Goal: Find specific page/section: Find specific page/section

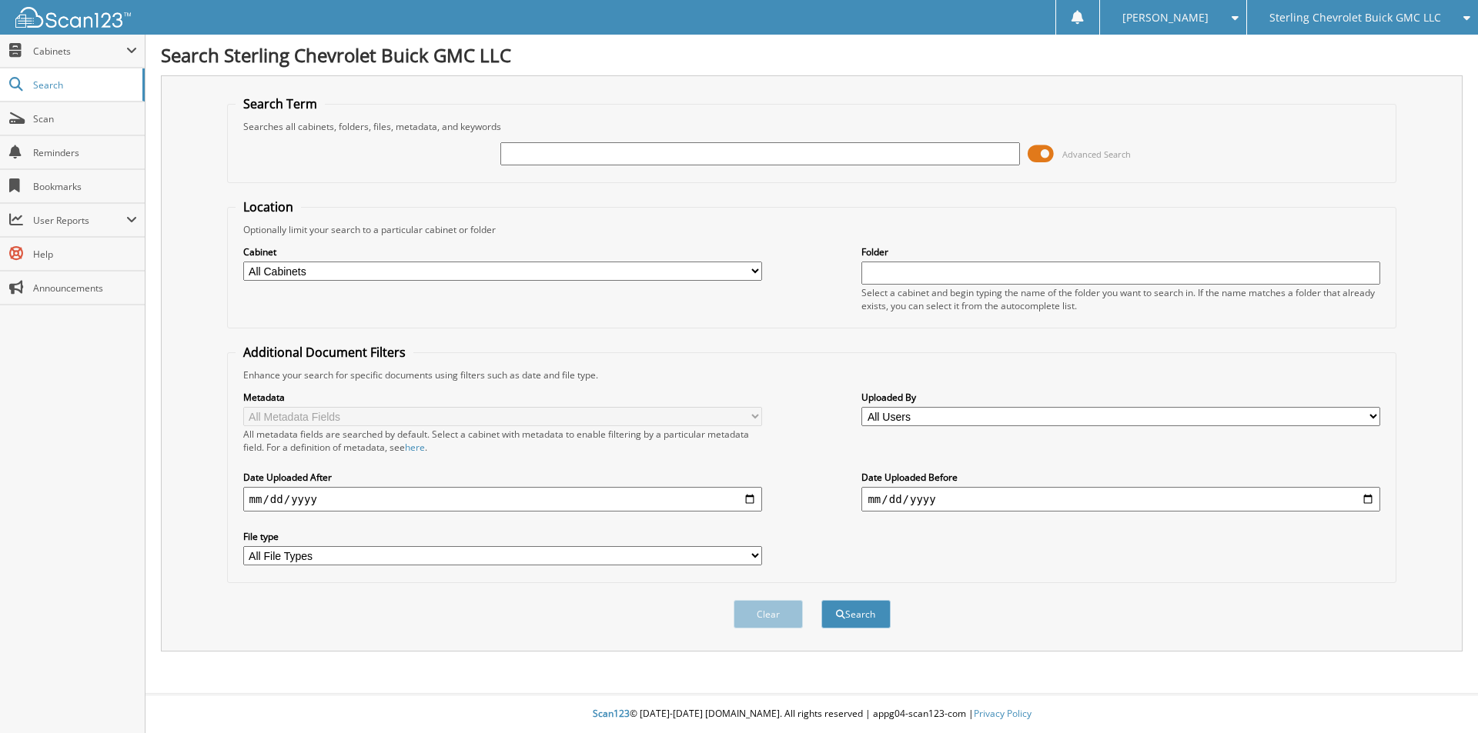
click at [1361, 13] on span "Sterling Chevrolet Buick GMC LLC" at bounding box center [1355, 17] width 172 height 9
click at [1358, 44] on link "Sterling Auto Group (Kia)" at bounding box center [1362, 48] width 231 height 27
type input "VERIZON 2025"
click at [821, 600] on button "Search" at bounding box center [855, 614] width 69 height 28
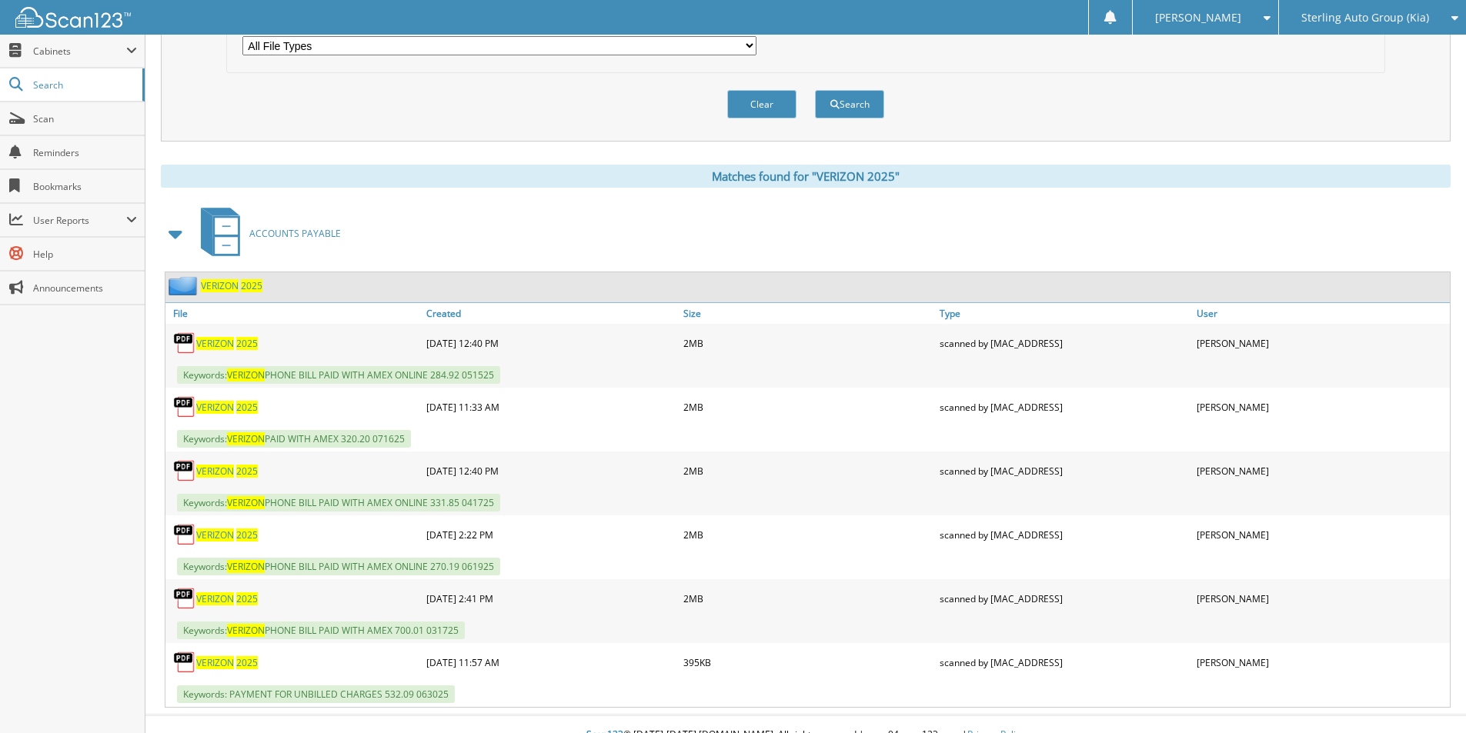
scroll to position [532, 0]
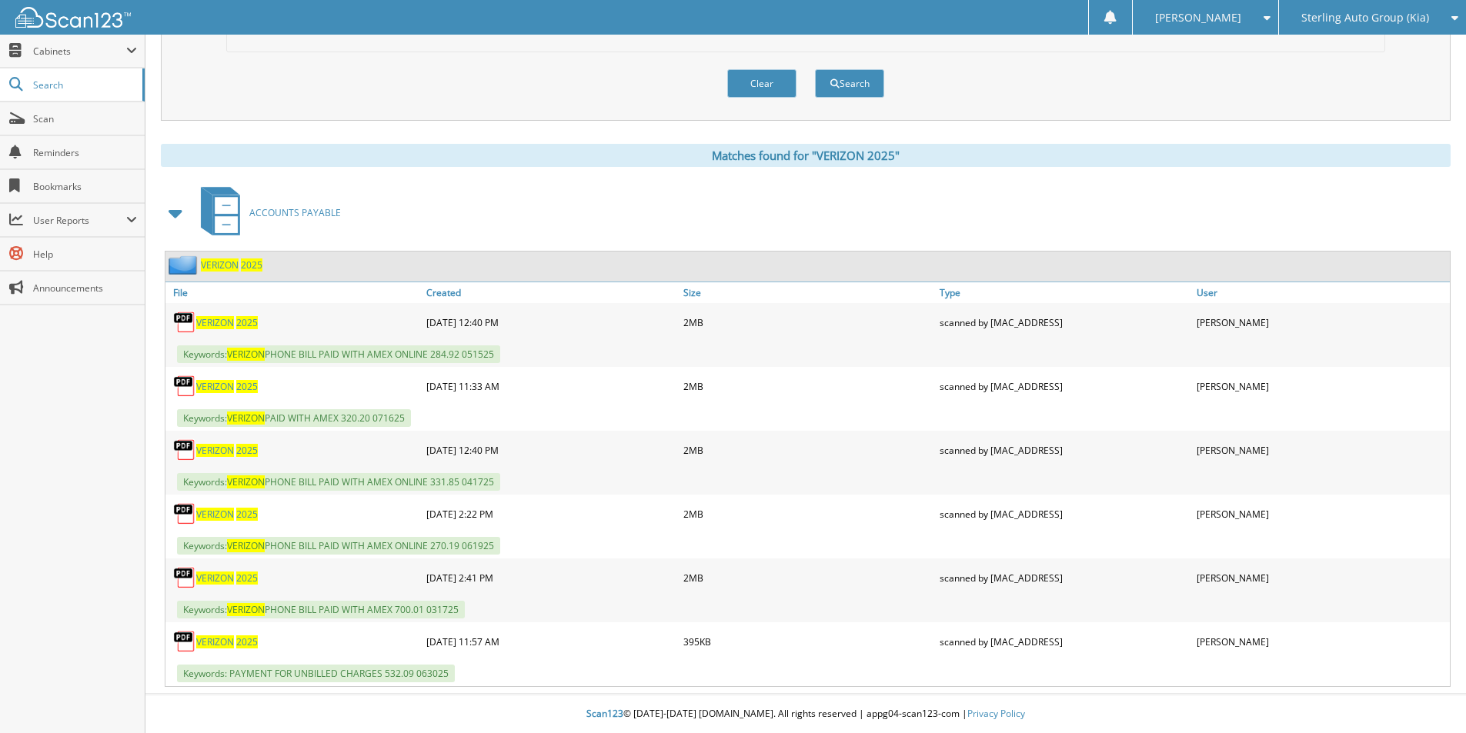
drag, startPoint x: 522, startPoint y: 355, endPoint x: 229, endPoint y: 356, distance: 292.4
click at [229, 356] on div "Keywords: VERIZON PHONE BILL PAID WITH AMEX ONLINE 284.92 051525" at bounding box center [807, 354] width 1284 height 25
copy span "VERIZON PHONE BILL PAID WITH AMEX ONLINE 284.92 051525"
drag, startPoint x: 486, startPoint y: 69, endPoint x: 418, endPoint y: 7, distance: 92.0
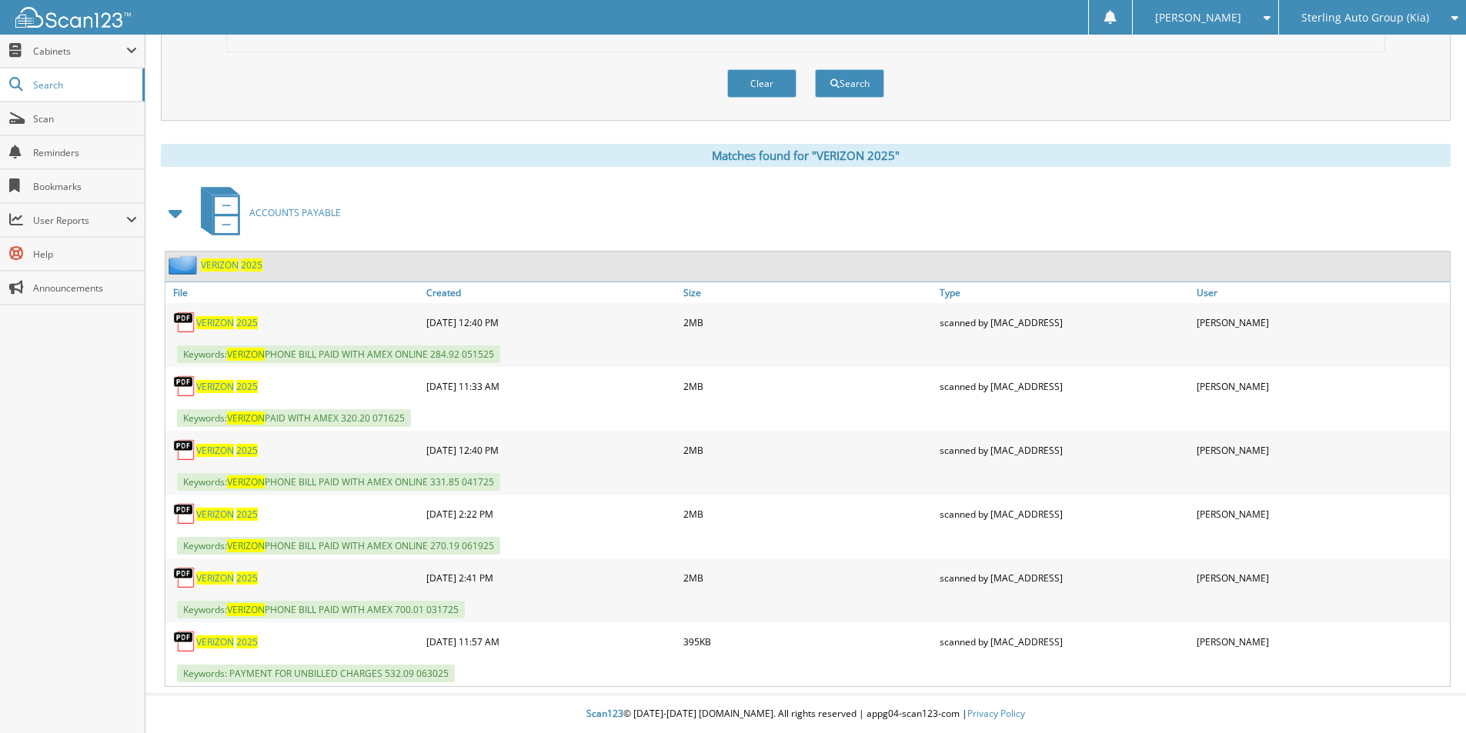
click at [484, 65] on div "Clear Search" at bounding box center [805, 83] width 1159 height 62
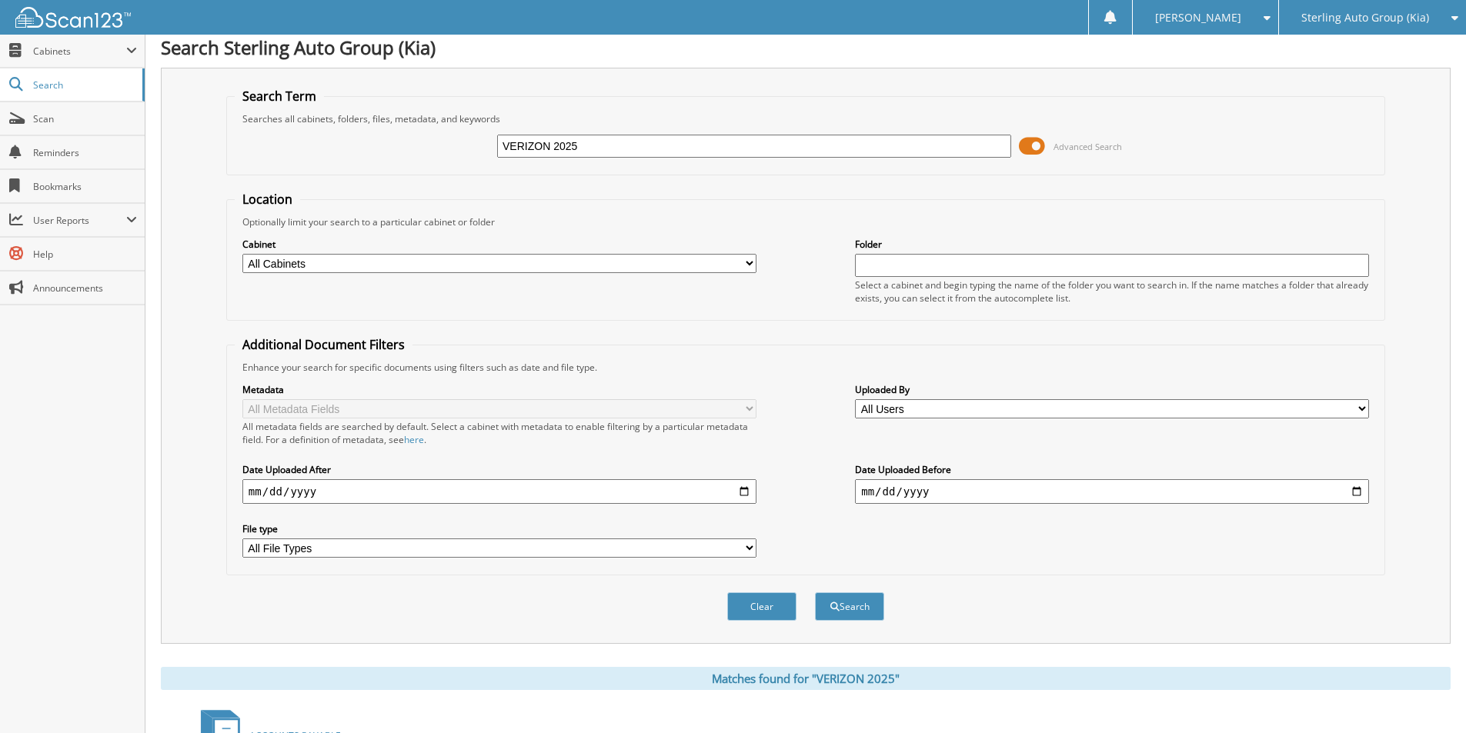
scroll to position [0, 0]
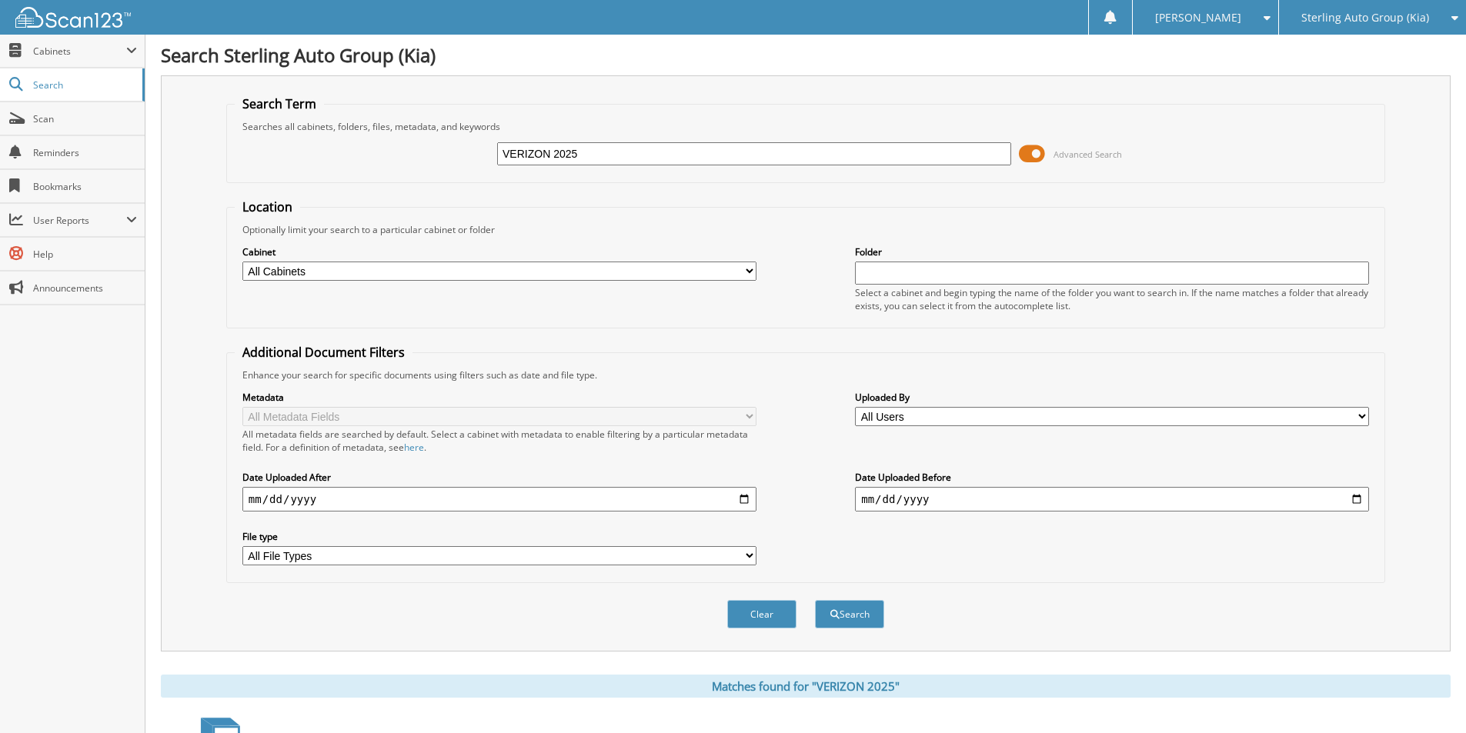
drag, startPoint x: 619, startPoint y: 159, endPoint x: 419, endPoint y: 139, distance: 201.1
click at [397, 159] on div "VERIZON 2025 Advanced Search" at bounding box center [806, 154] width 1142 height 42
type input "CINTAS 2025"
click at [815, 600] on button "Search" at bounding box center [849, 614] width 69 height 28
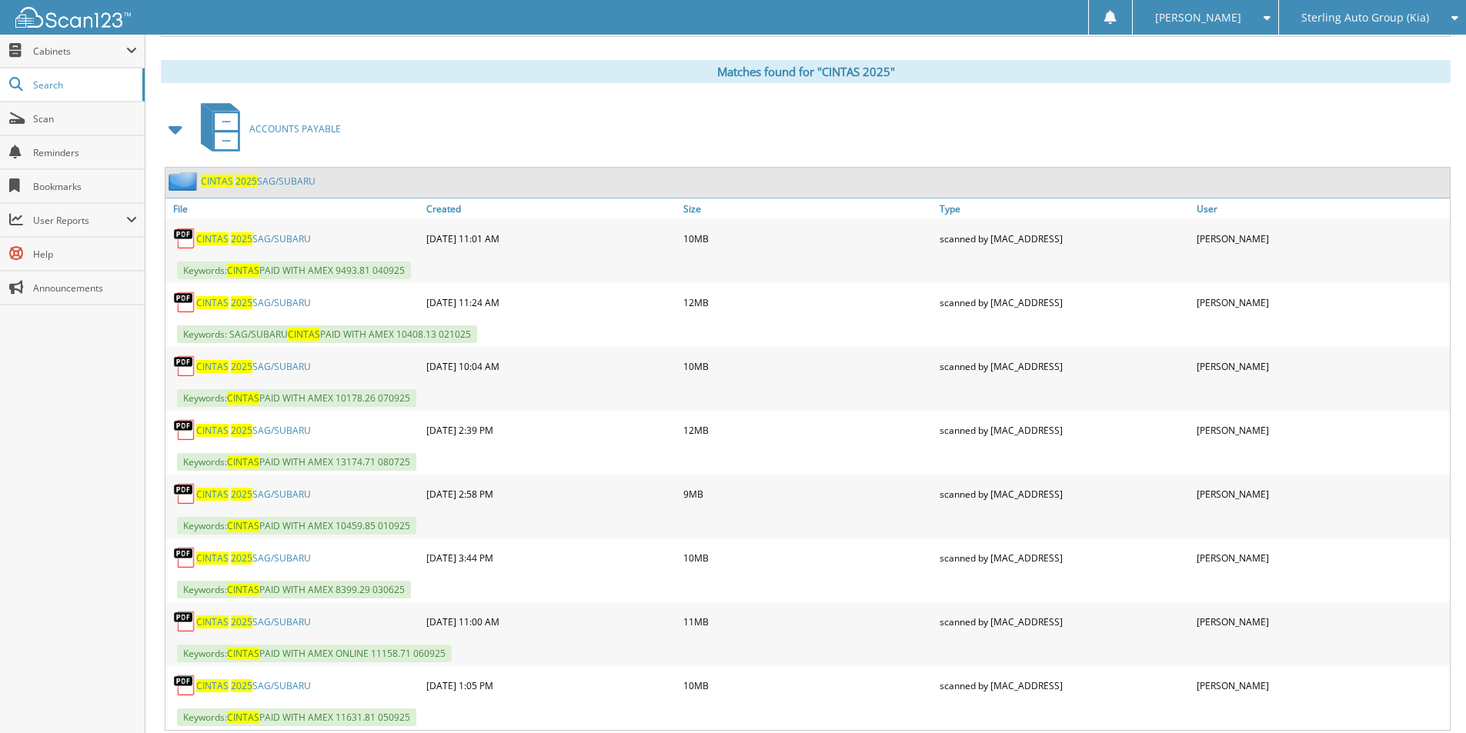
scroll to position [616, 0]
